Goal: Task Accomplishment & Management: Complete application form

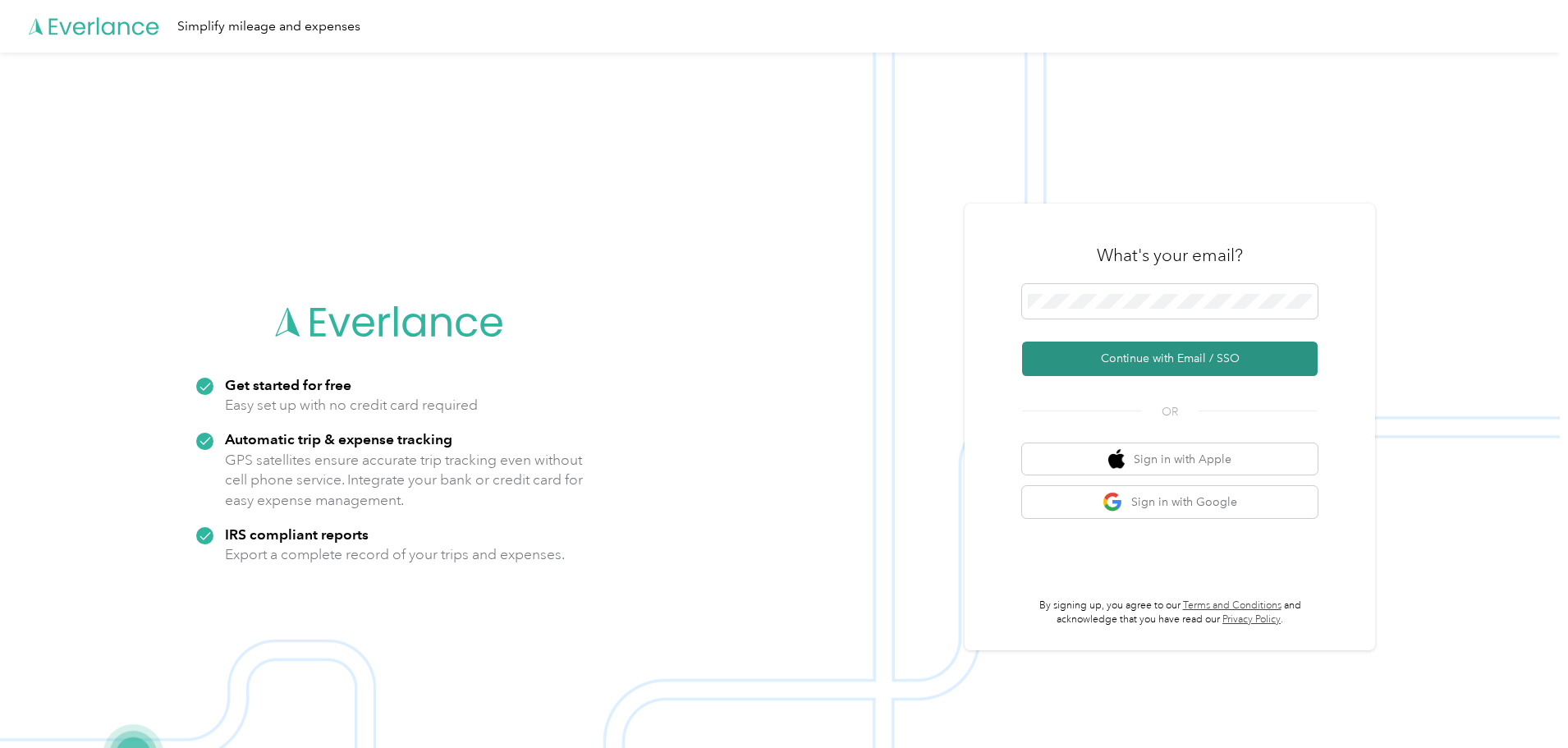
click at [1144, 361] on button "Continue with Email / SSO" at bounding box center [1169, 359] width 296 height 35
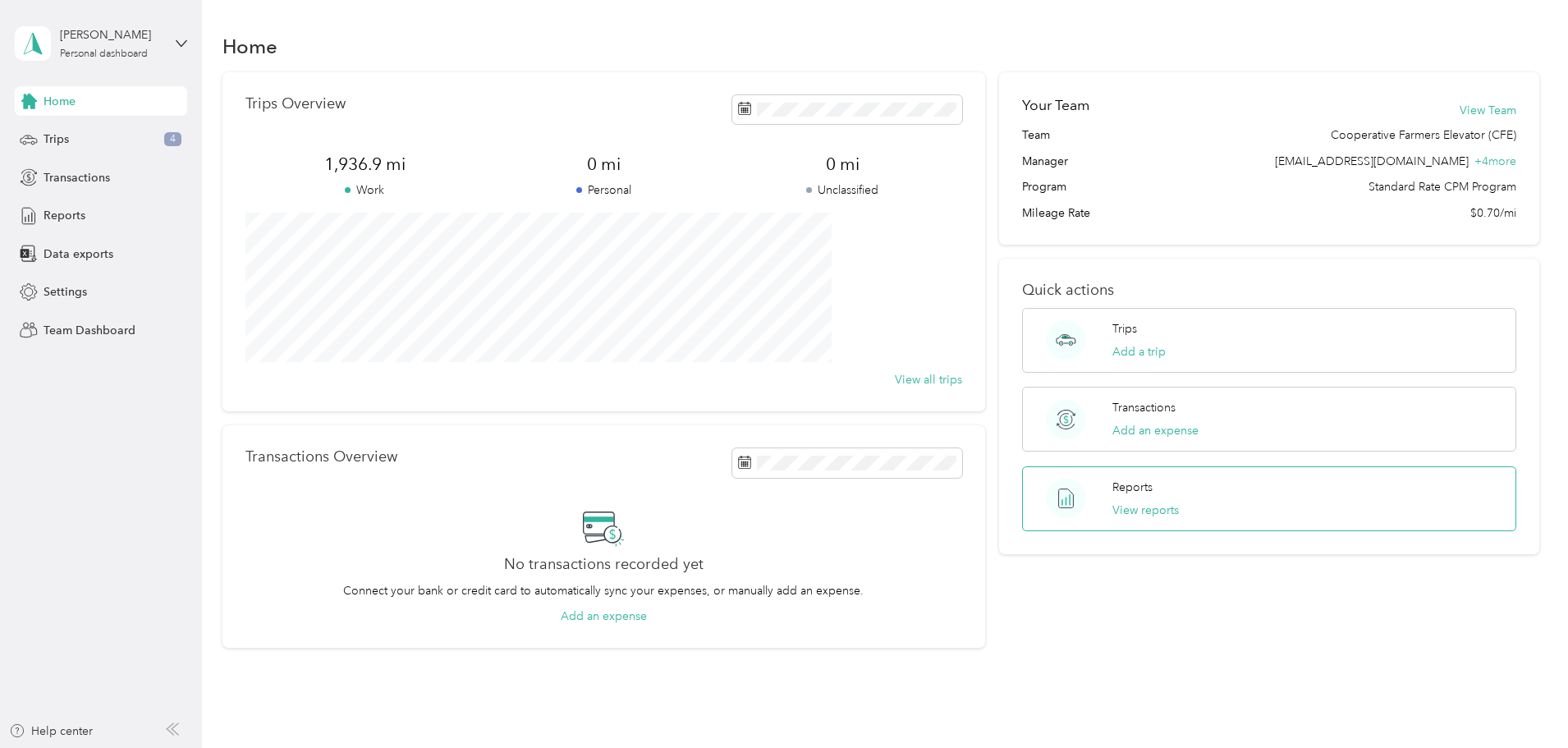
click at [1113, 488] on p "Reports" at bounding box center [1132, 487] width 40 height 17
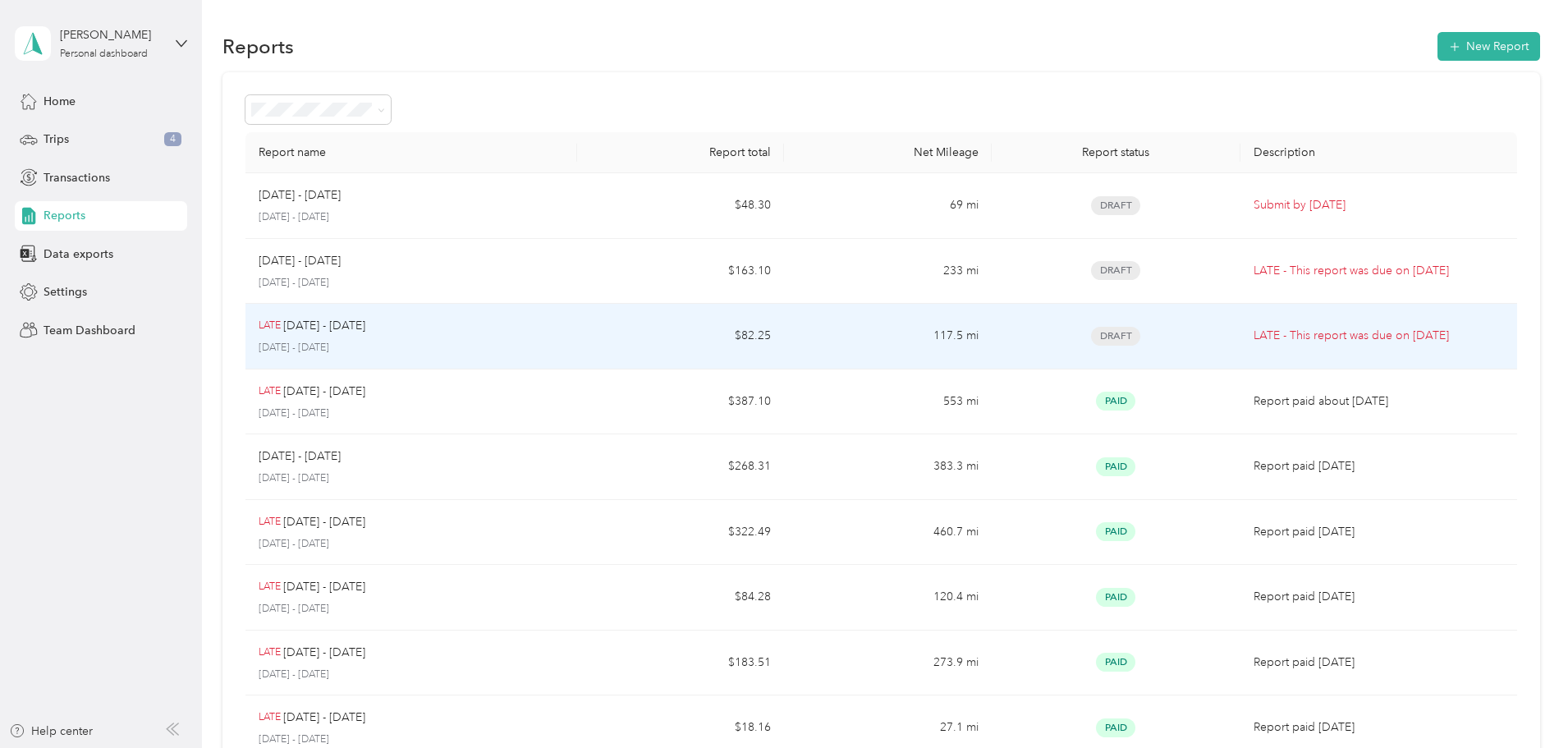
click at [1091, 337] on span "Draft" at bounding box center [1115, 336] width 49 height 19
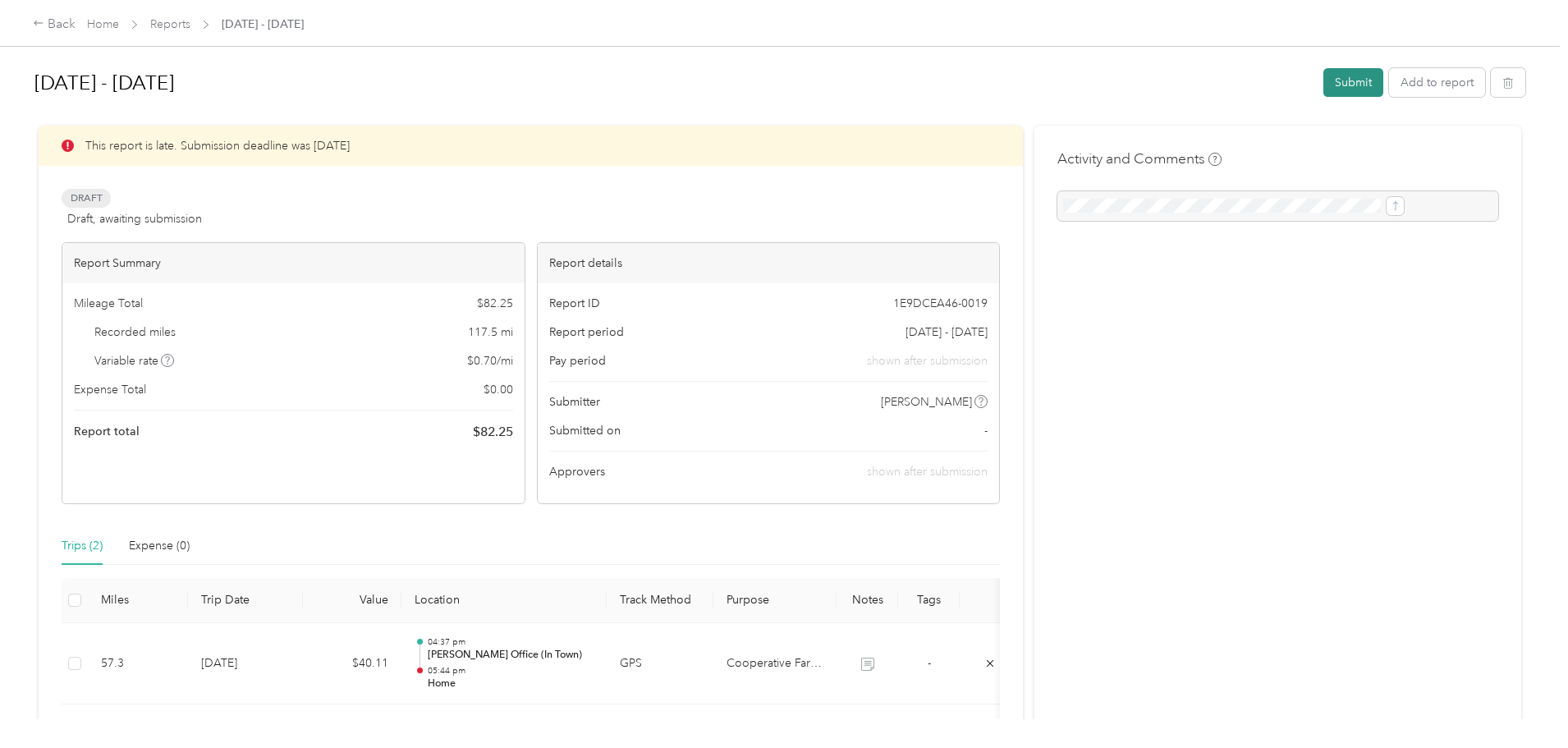
click at [1323, 82] on button "Submit" at bounding box center [1353, 82] width 60 height 29
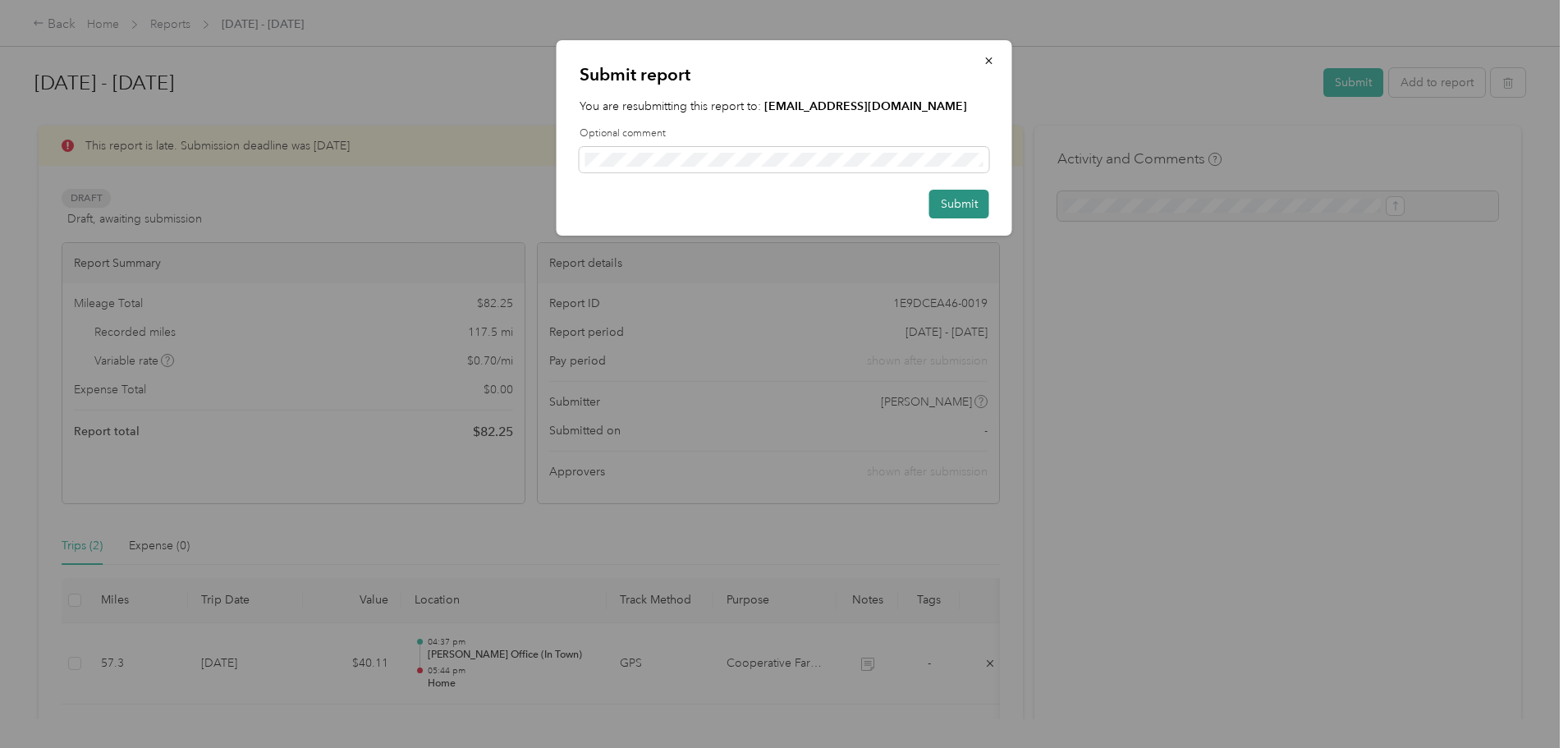
click at [963, 207] on button "Submit" at bounding box center [959, 204] width 60 height 29
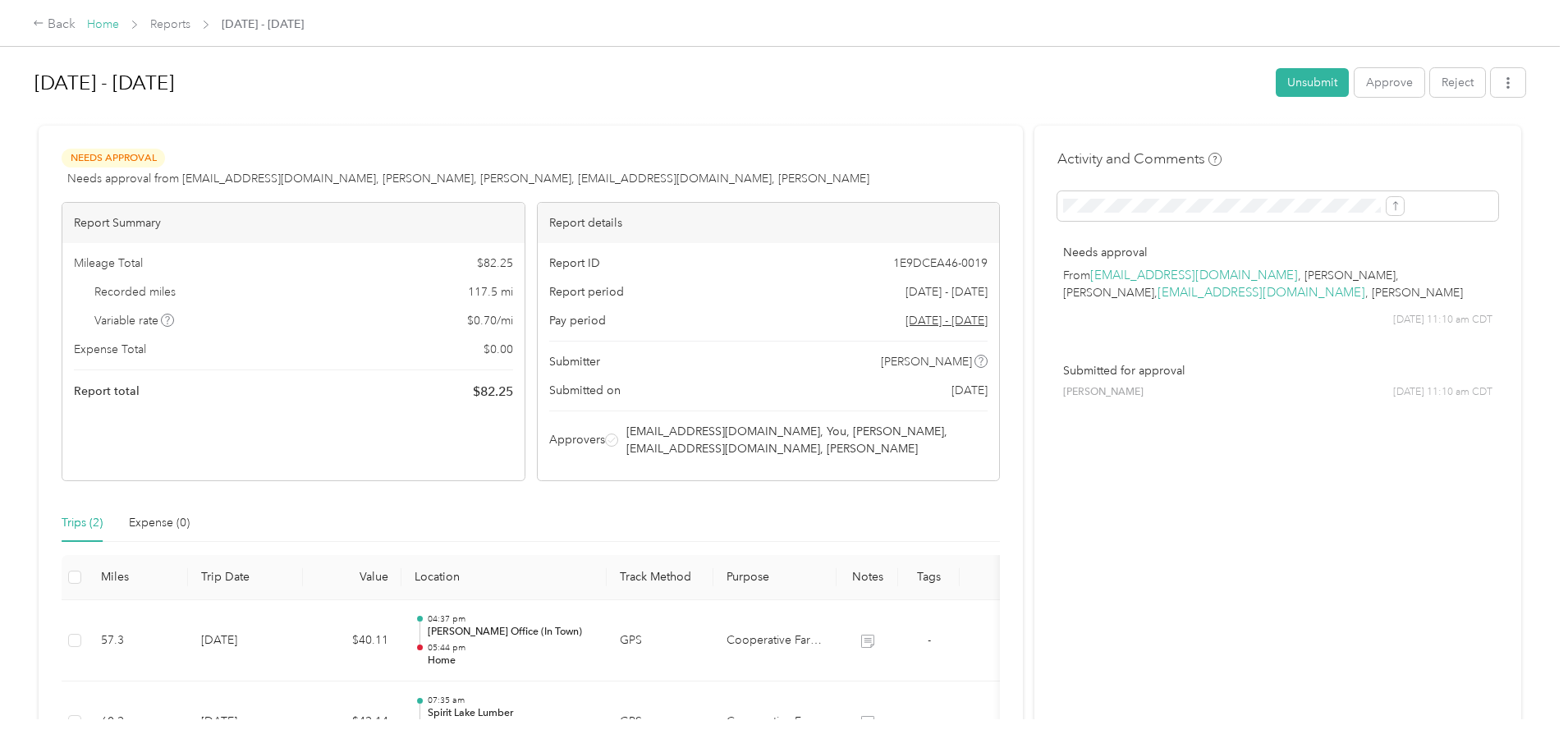
click at [119, 26] on link "Home" at bounding box center [103, 23] width 32 height 14
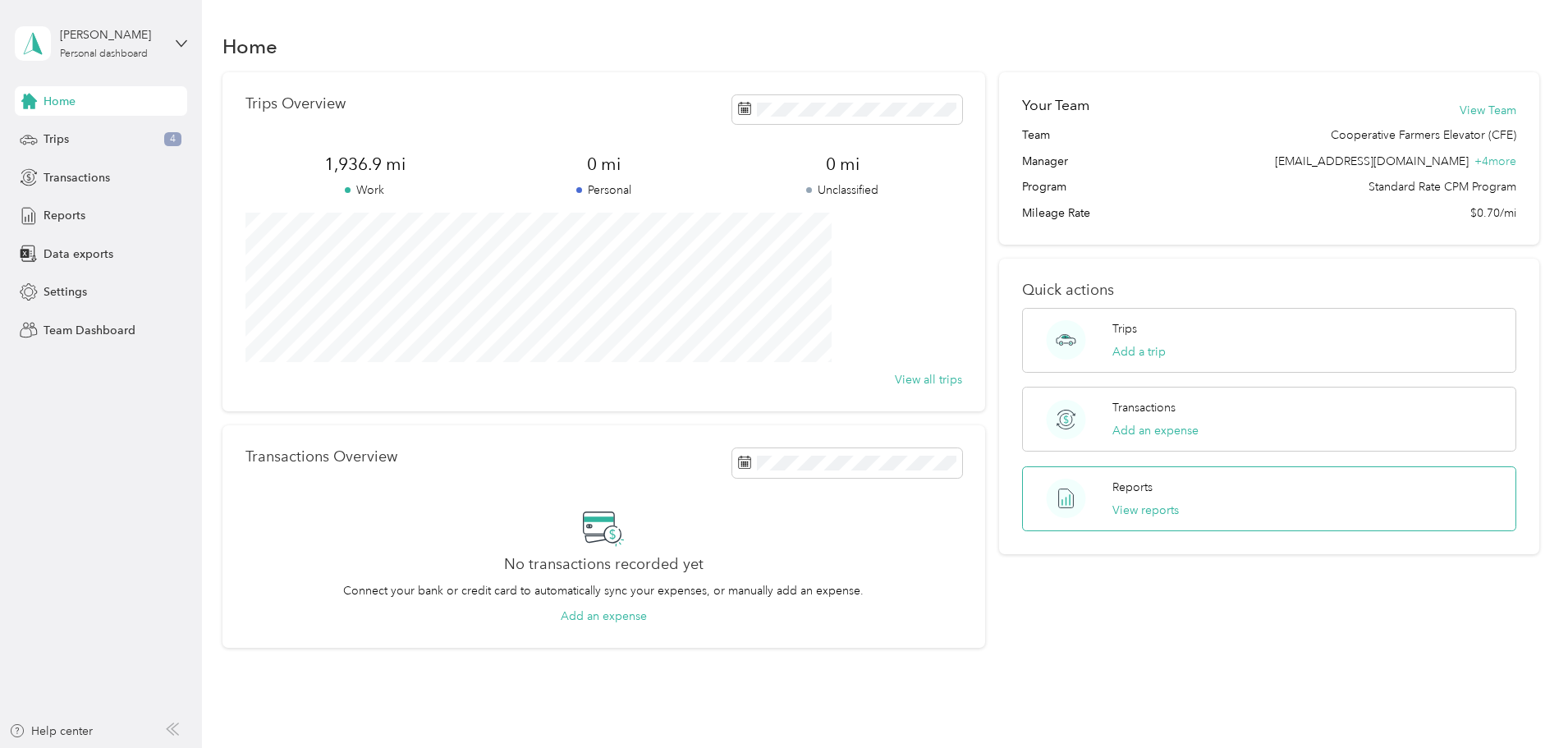
click at [1119, 493] on p "Reports" at bounding box center [1132, 487] width 40 height 17
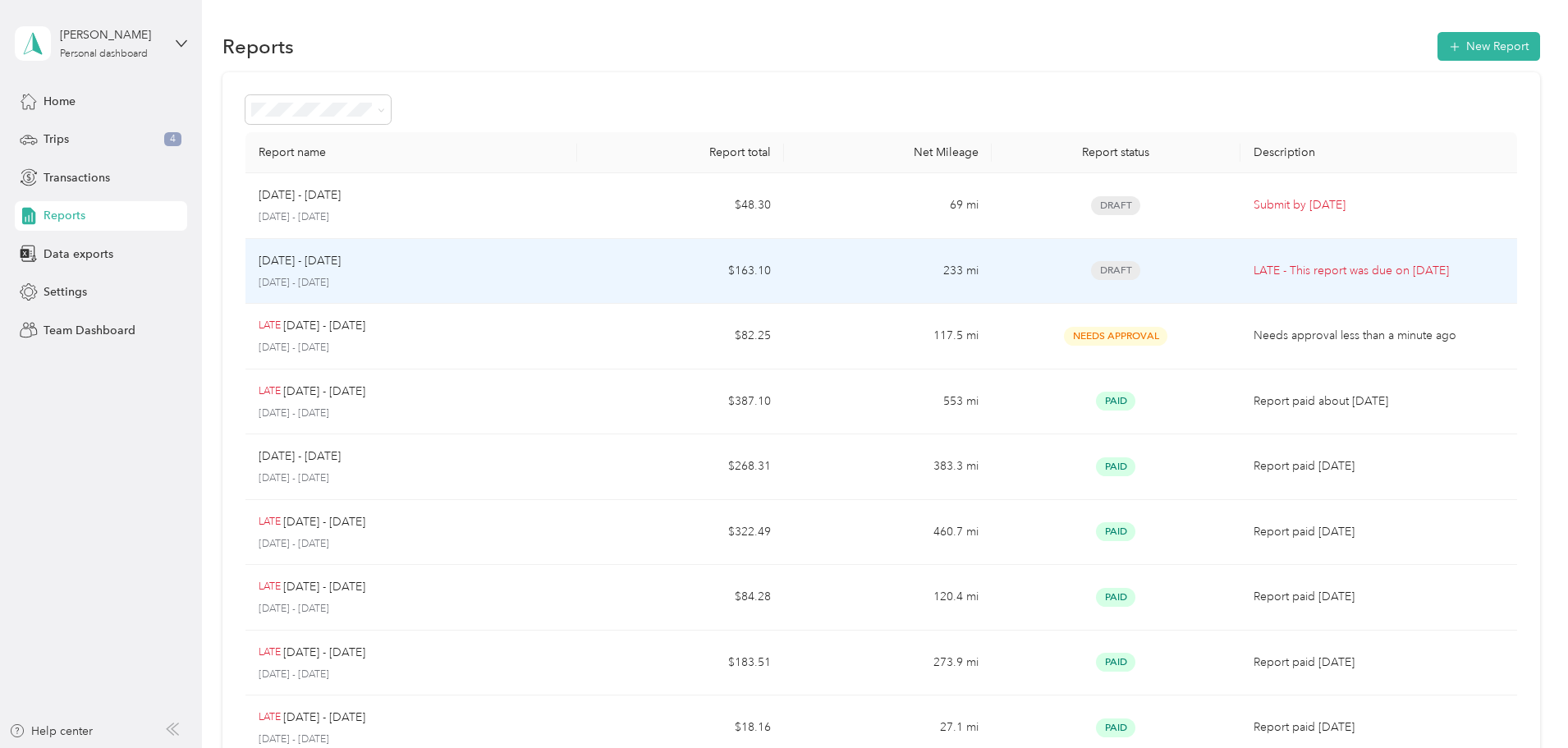
click at [1091, 269] on span "Draft" at bounding box center [1115, 271] width 49 height 19
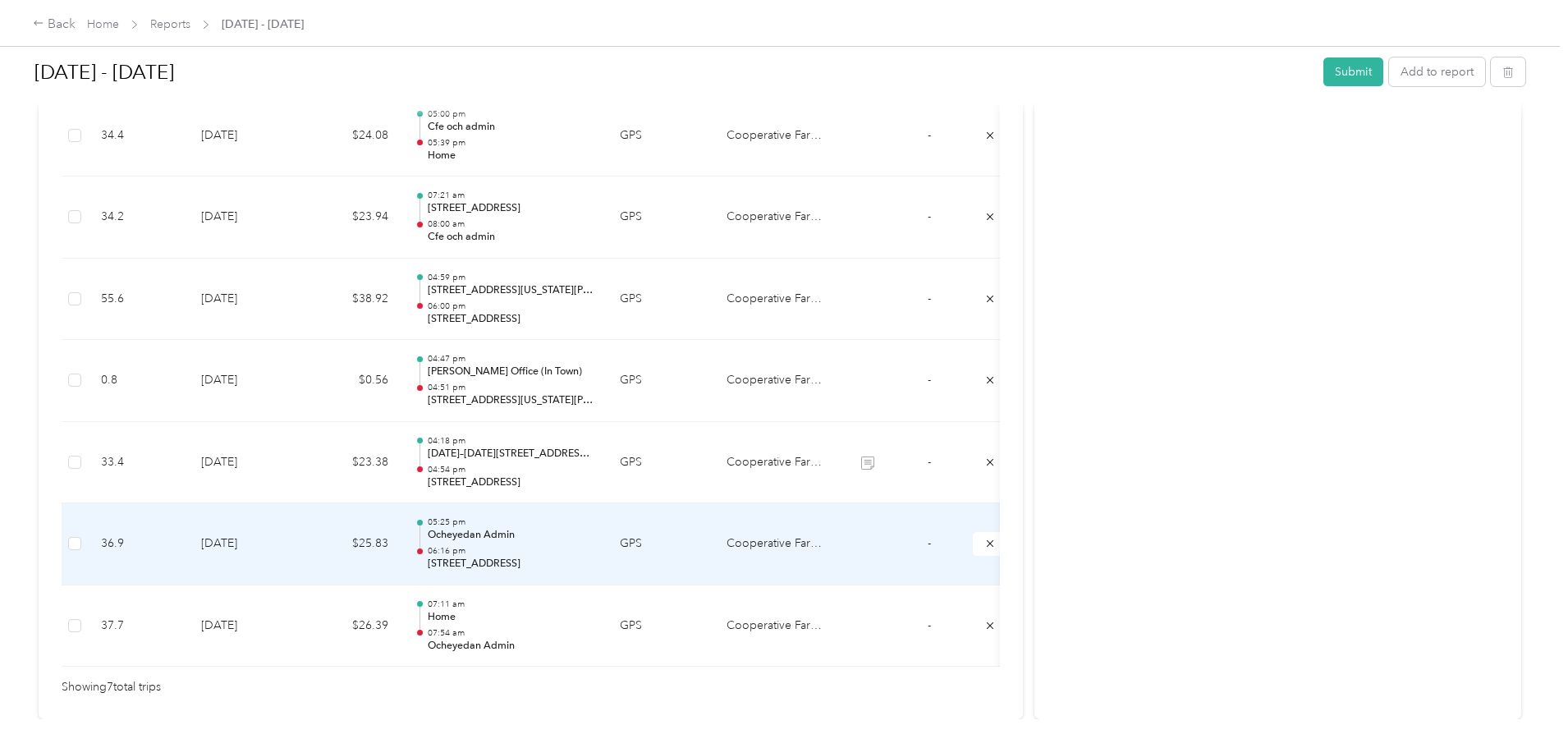
scroll to position [405, 0]
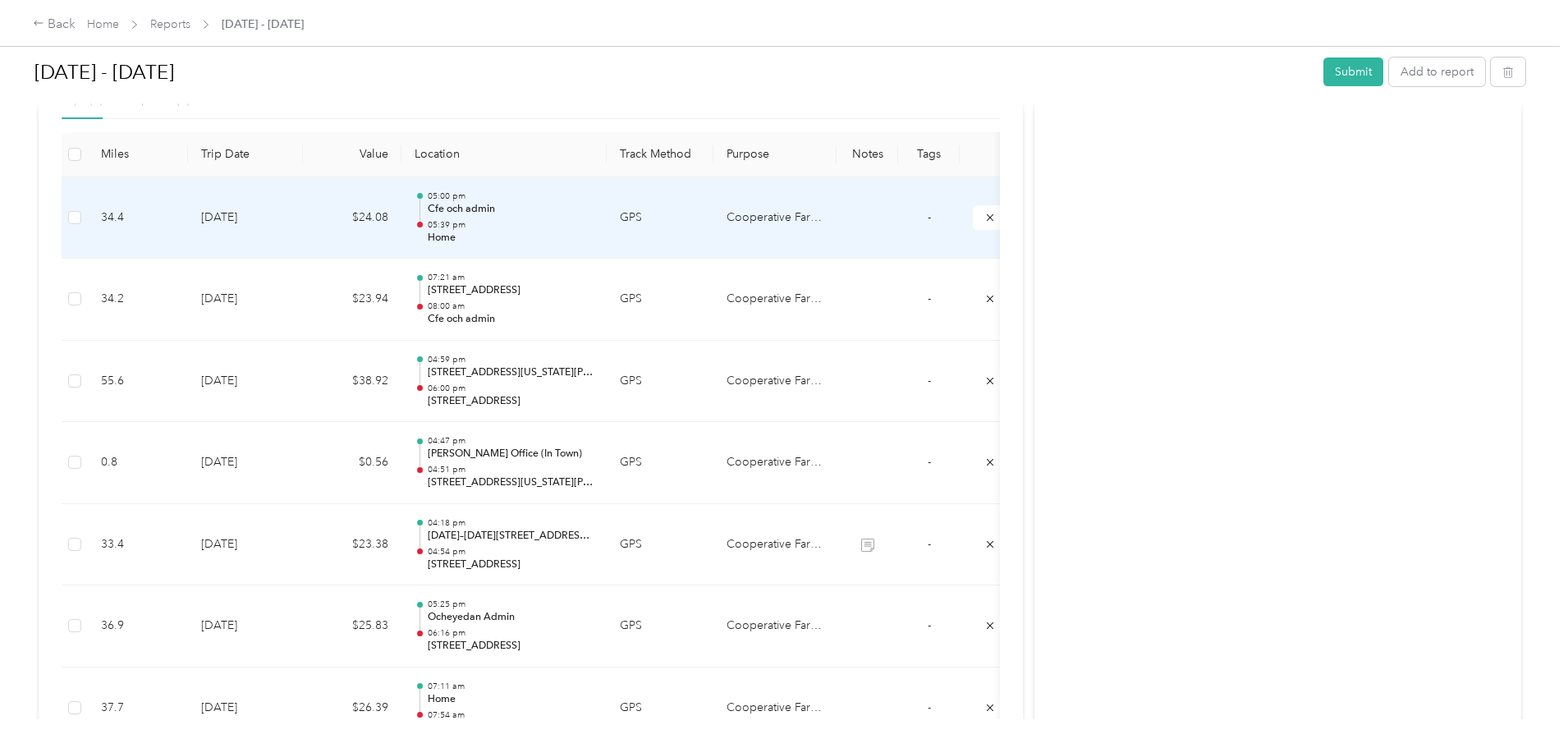
click at [401, 195] on td "$24.08" at bounding box center [353, 219] width 99 height 82
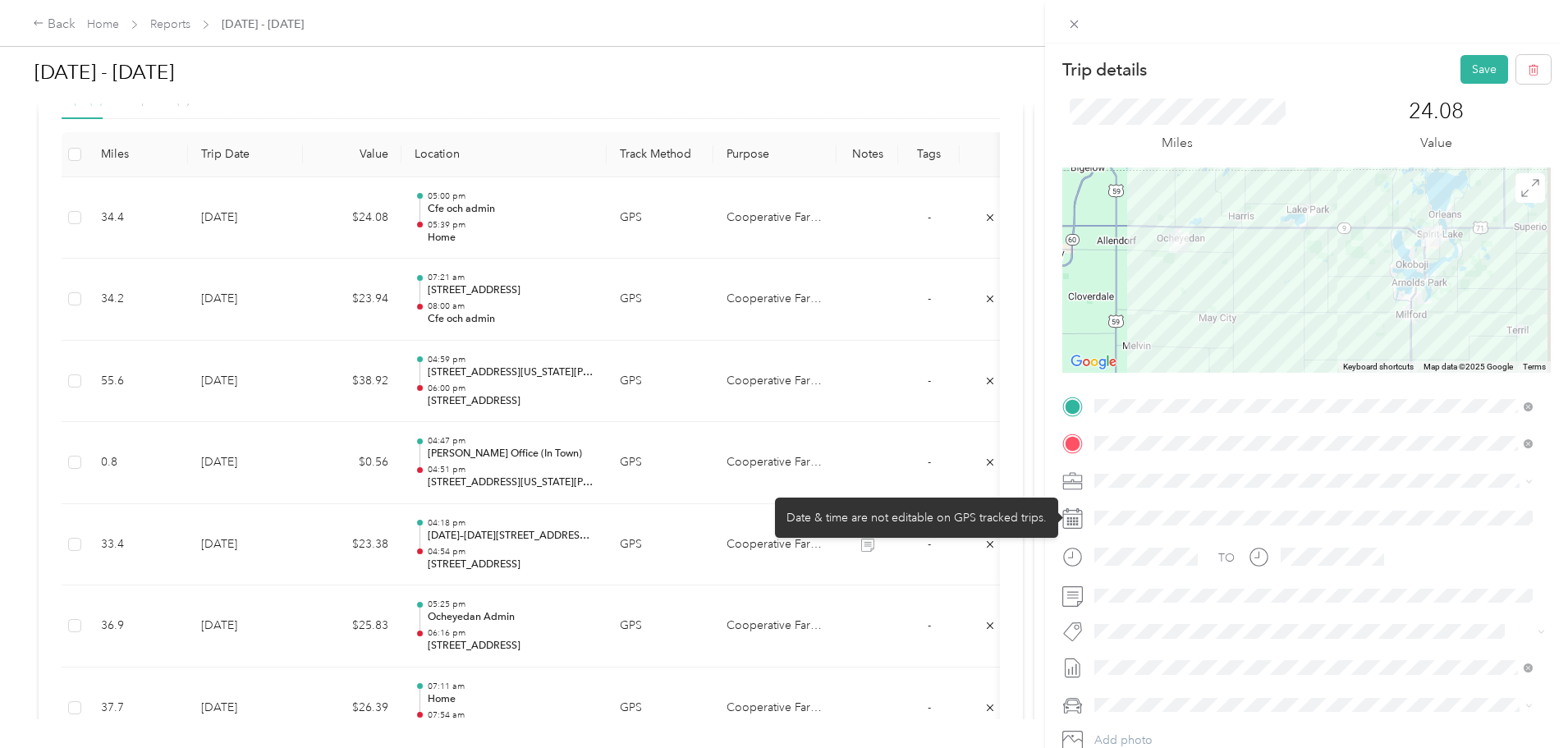
click at [1169, 529] on div at bounding box center [1319, 518] width 462 height 26
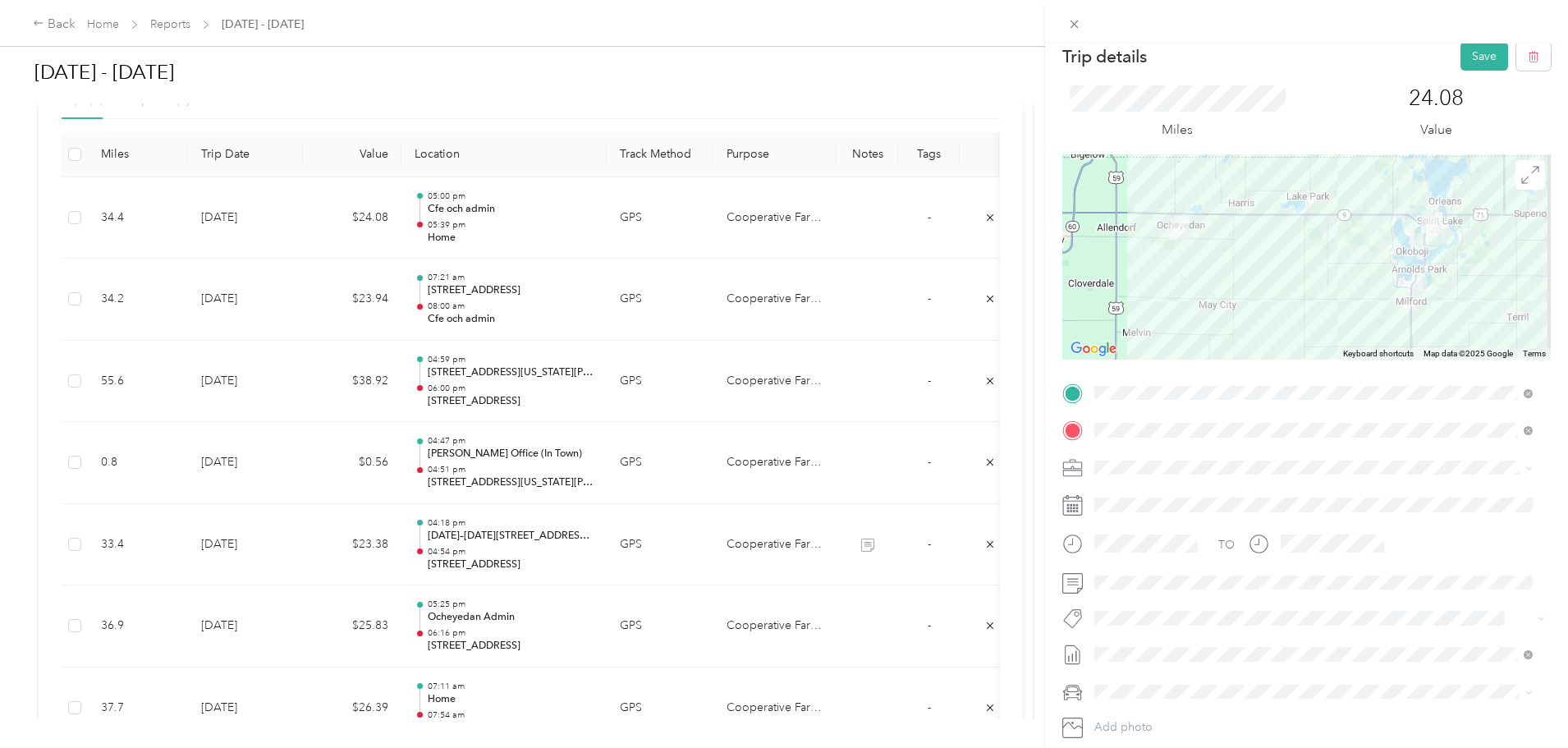
scroll to position [0, 0]
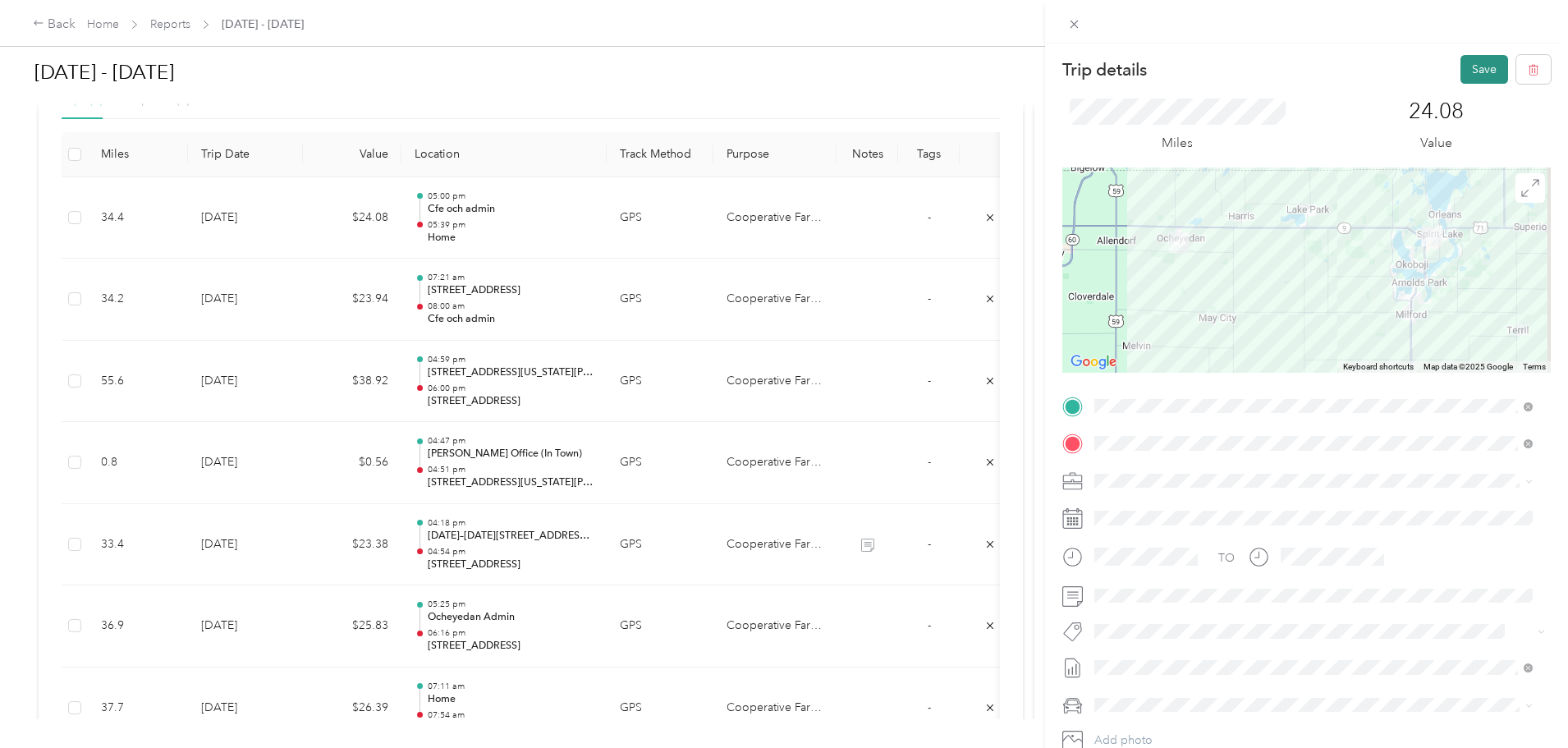
click at [1473, 71] on button "Save" at bounding box center [1484, 69] width 48 height 29
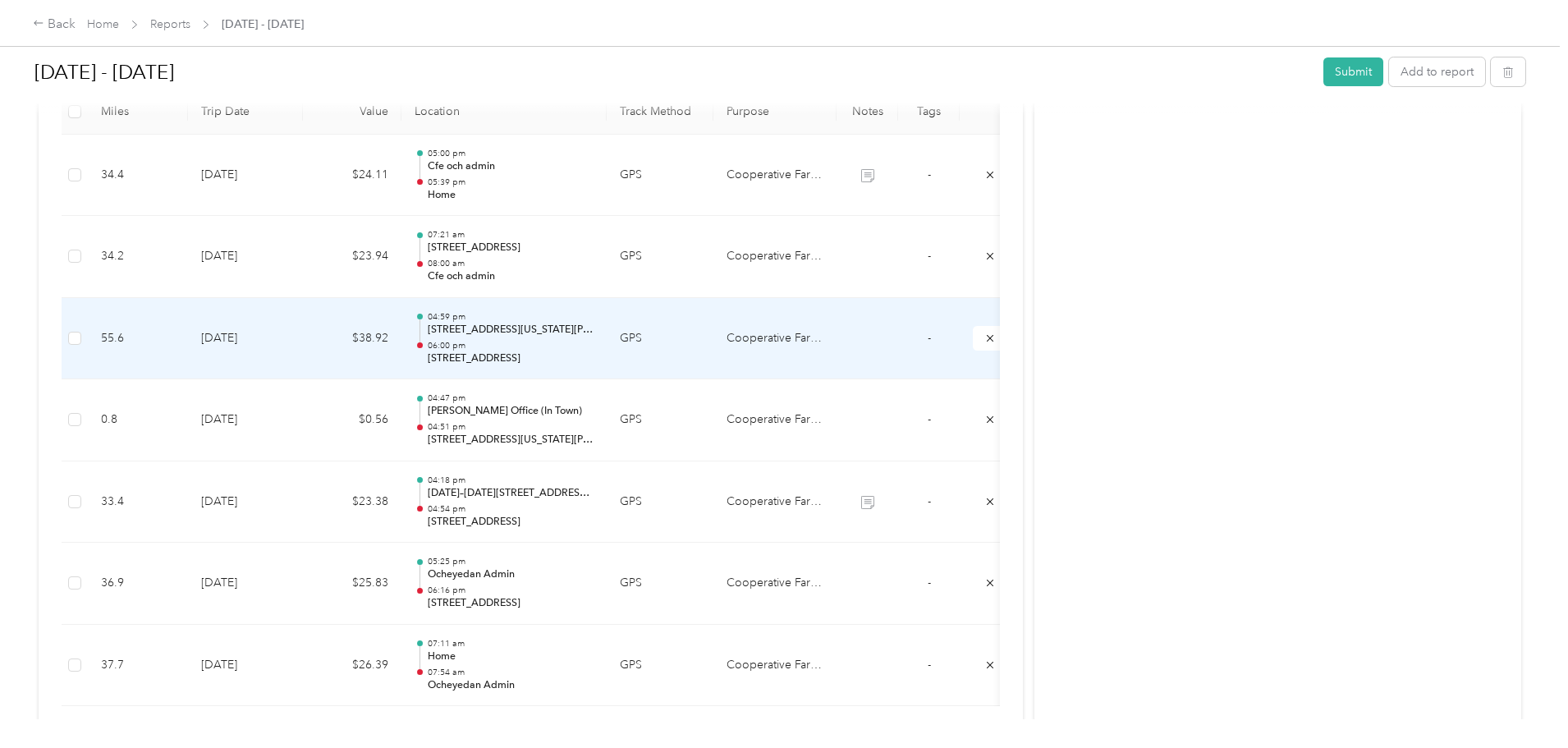
scroll to position [487, 0]
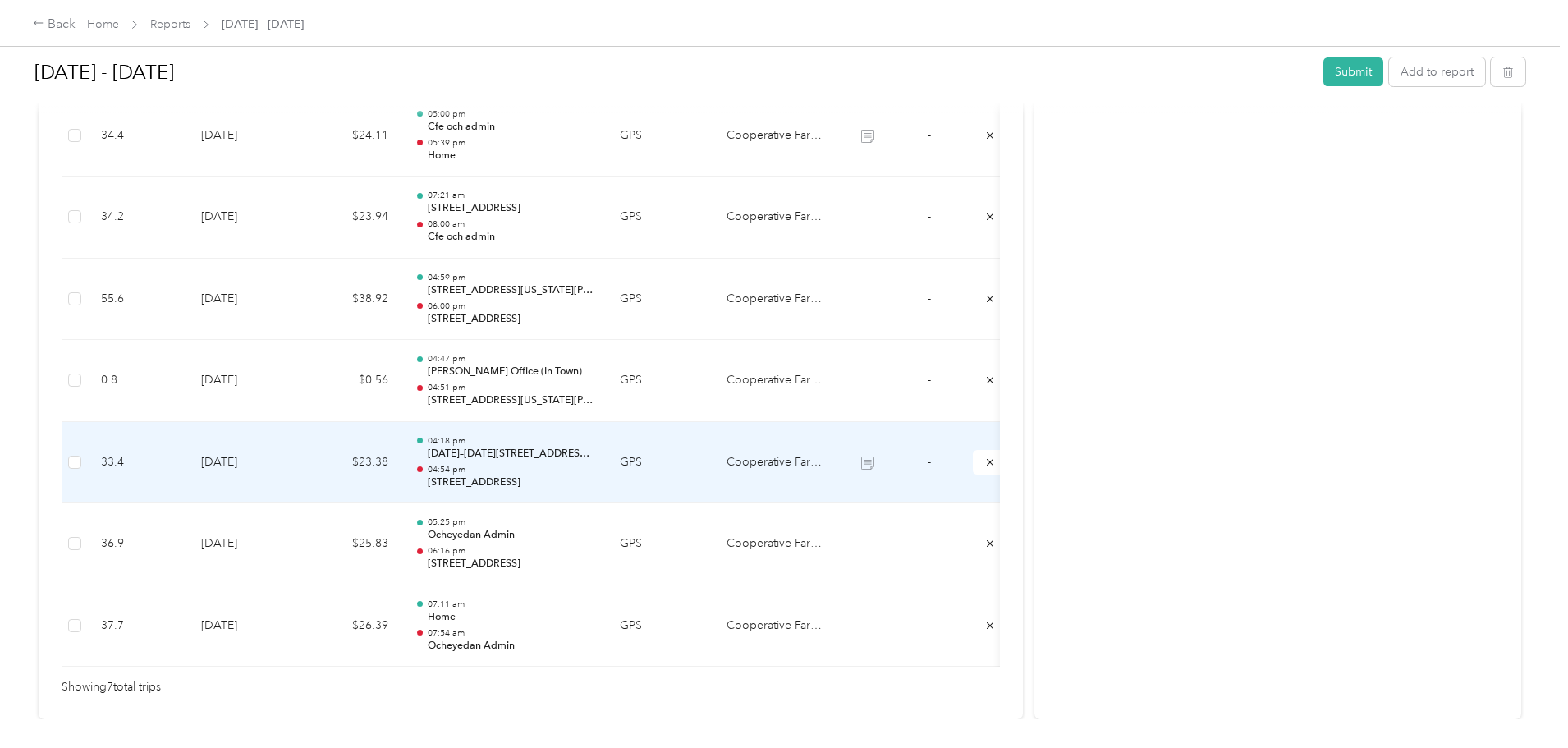
click at [579, 456] on p "[DATE]–[DATE][STREET_ADDRESS][PERSON_NAME]" at bounding box center [511, 454] width 166 height 15
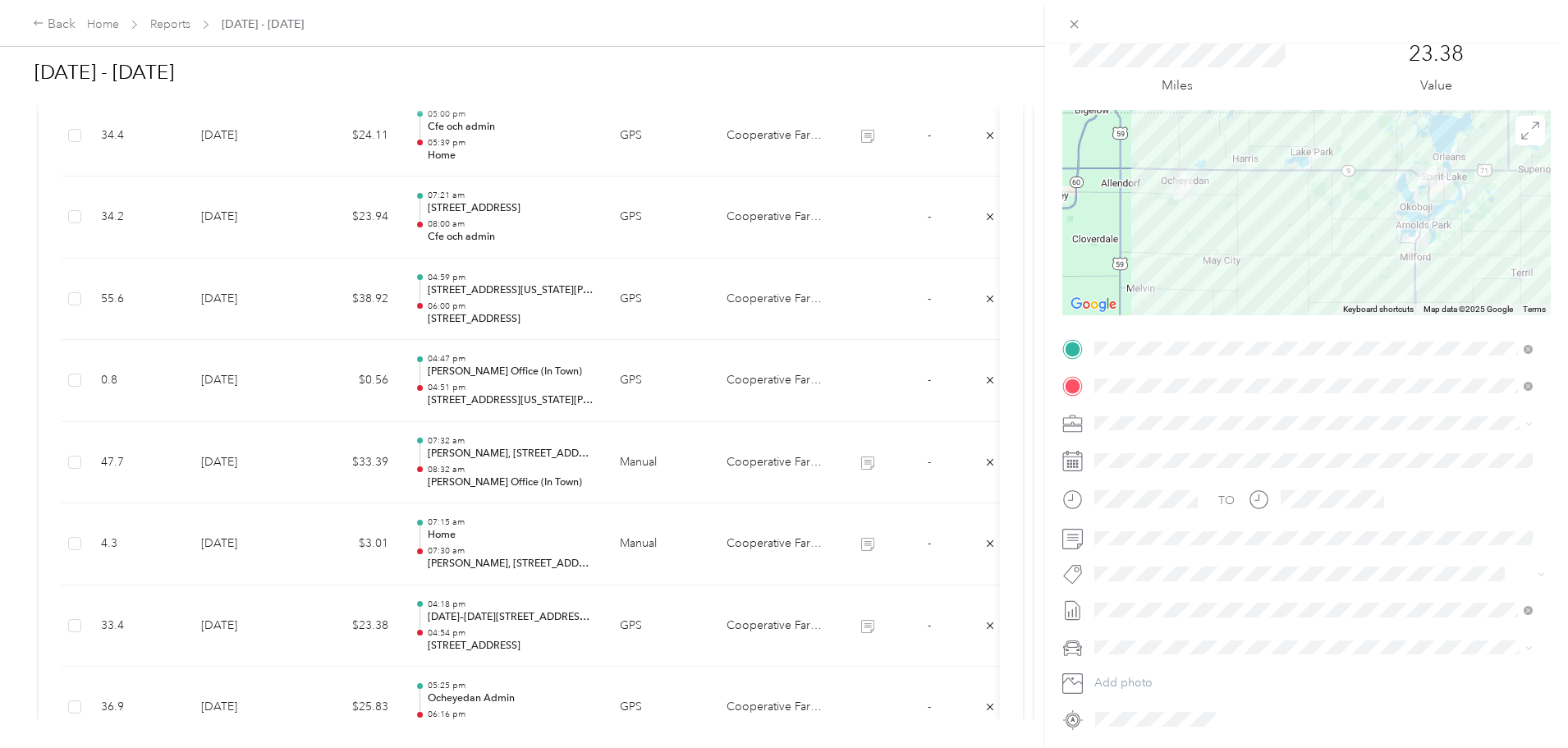
scroll to position [0, 0]
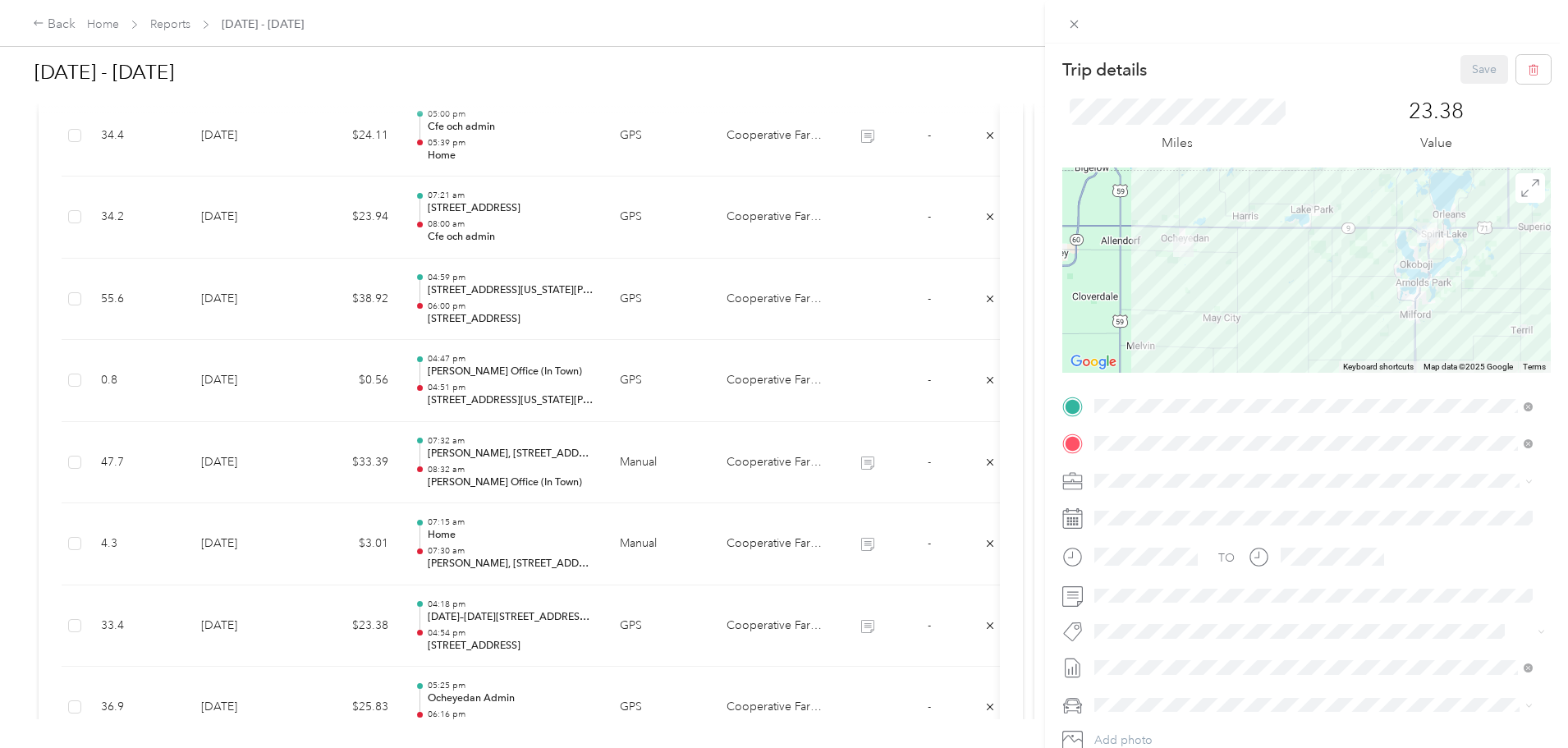
click at [1020, 64] on div "Trip details Save This trip cannot be edited because it is either under review,…" at bounding box center [784, 374] width 1568 height 748
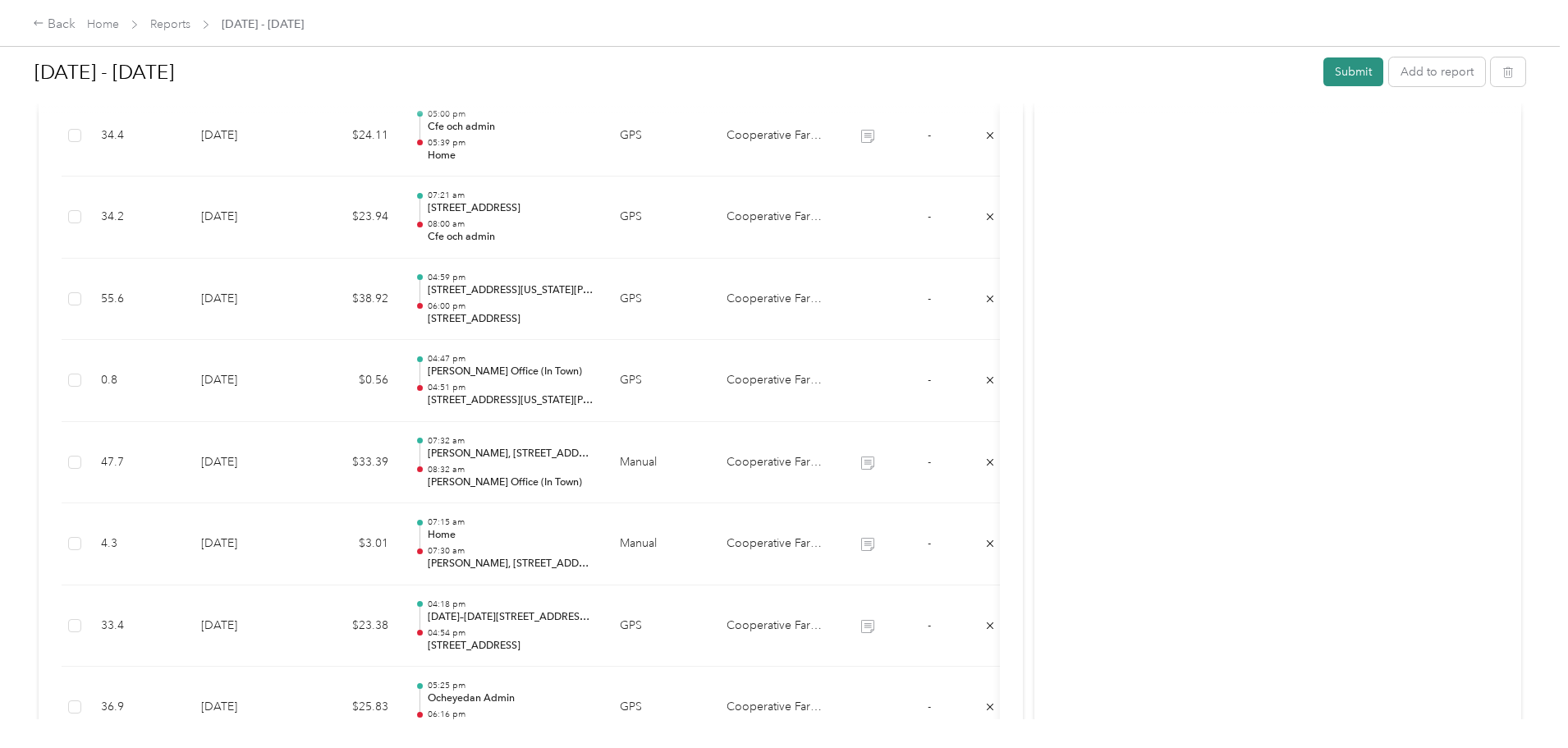
click at [1323, 72] on button "Submit" at bounding box center [1353, 72] width 60 height 29
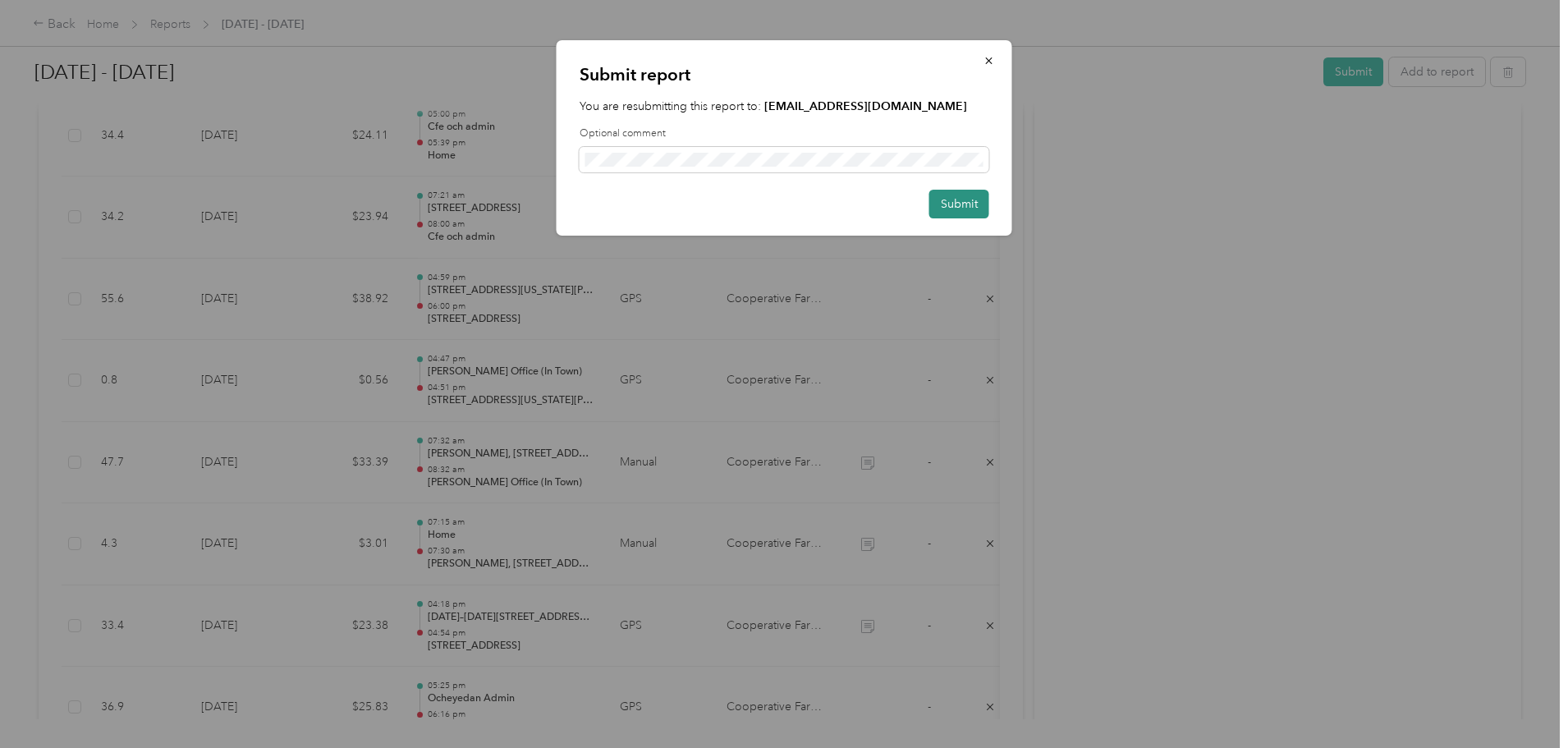
click at [946, 205] on button "Submit" at bounding box center [959, 204] width 60 height 29
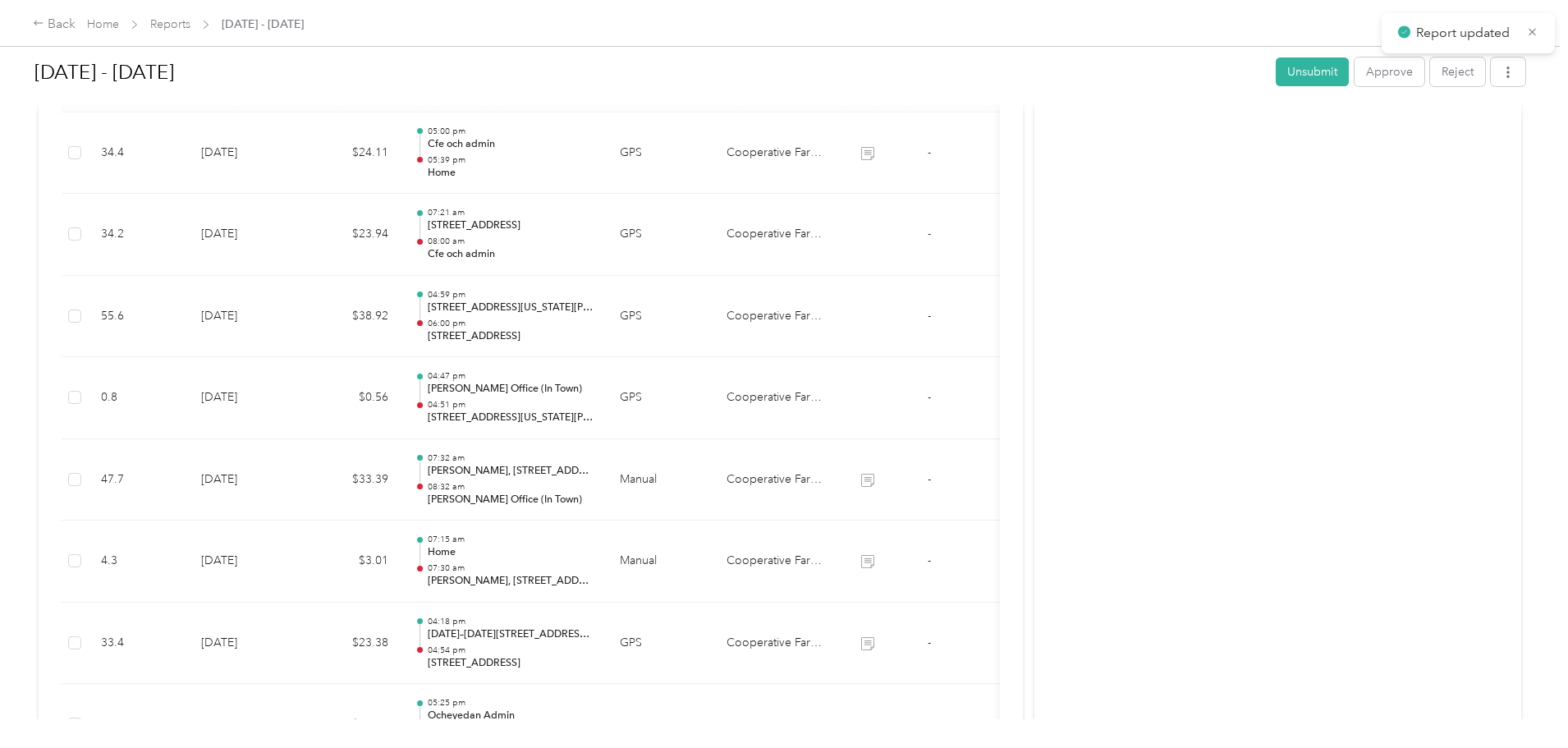
scroll to position [505, 0]
